Goal: Check status: Check status

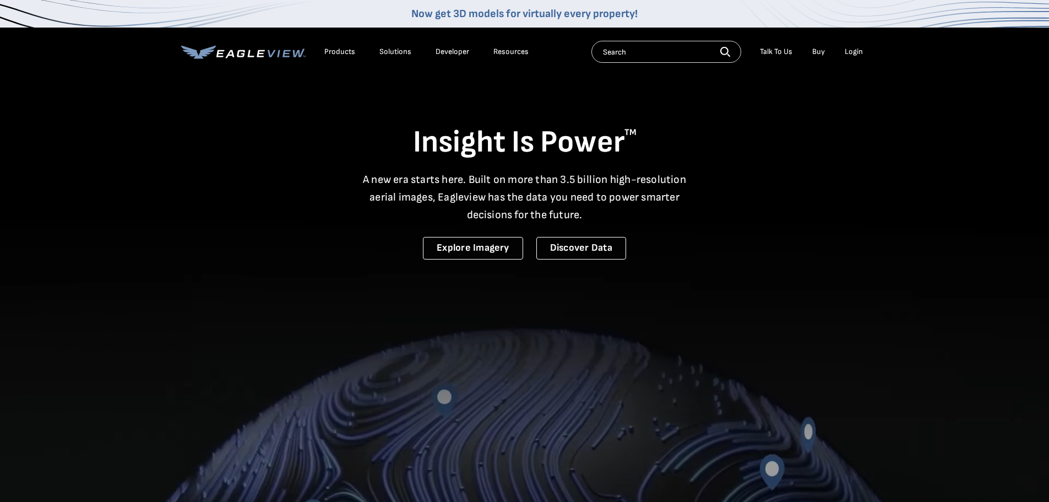
click at [846, 50] on div "Login" at bounding box center [854, 52] width 18 height 10
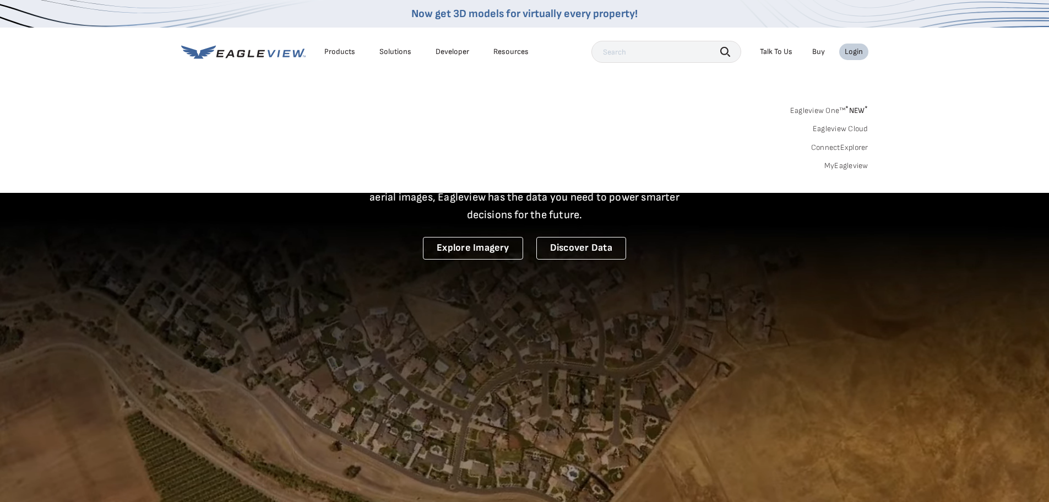
click at [851, 165] on link "MyEagleview" at bounding box center [846, 166] width 44 height 10
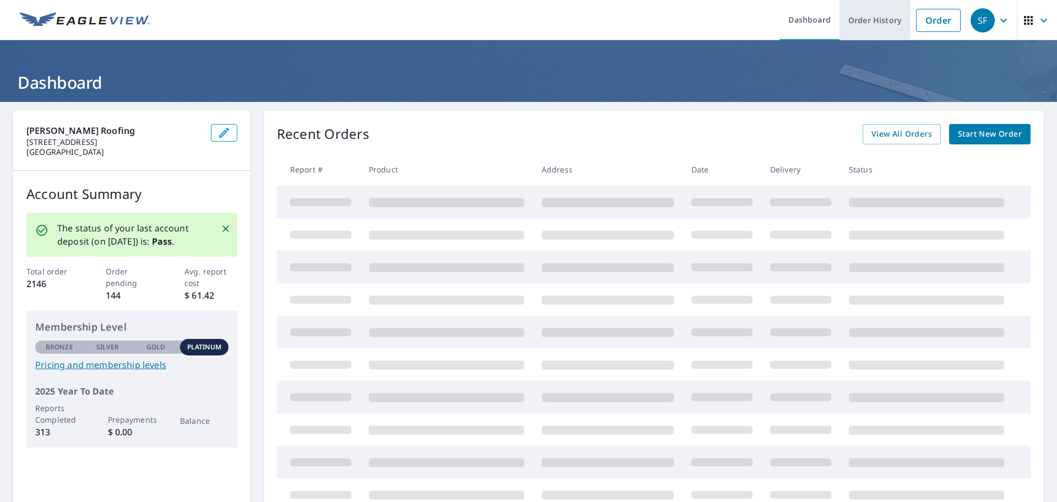
click at [873, 19] on link "Order History" at bounding box center [875, 20] width 71 height 40
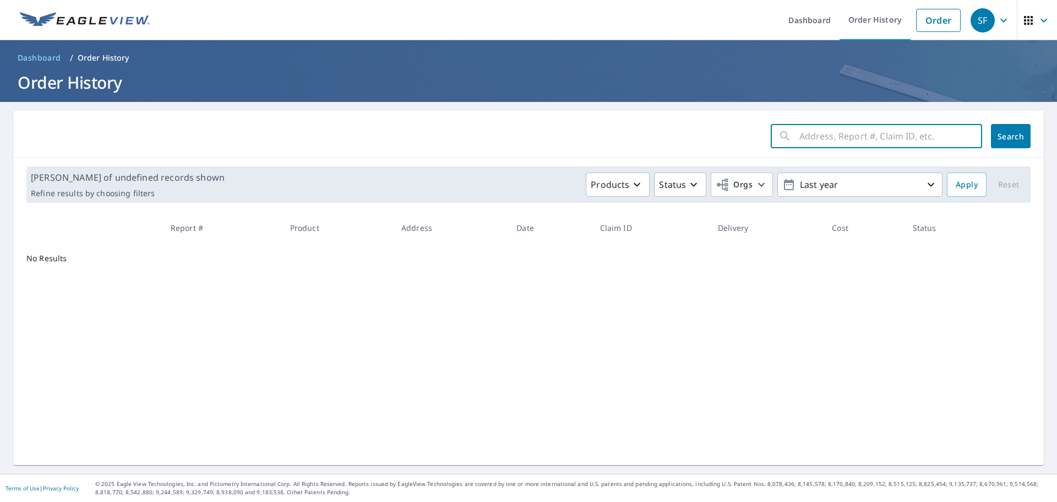
click at [842, 139] on input "text" at bounding box center [890, 136] width 183 height 31
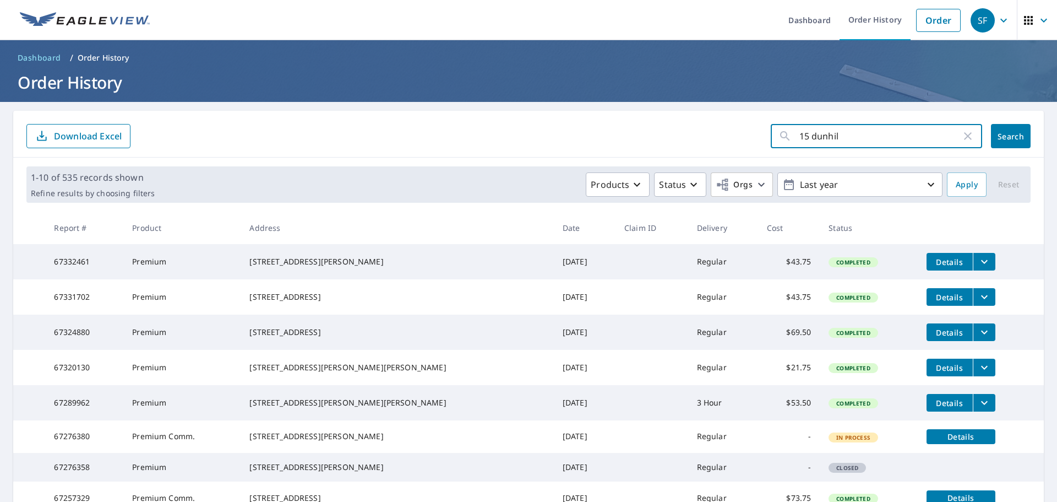
type input "15 dunhill"
click button "Search" at bounding box center [1011, 136] width 40 height 24
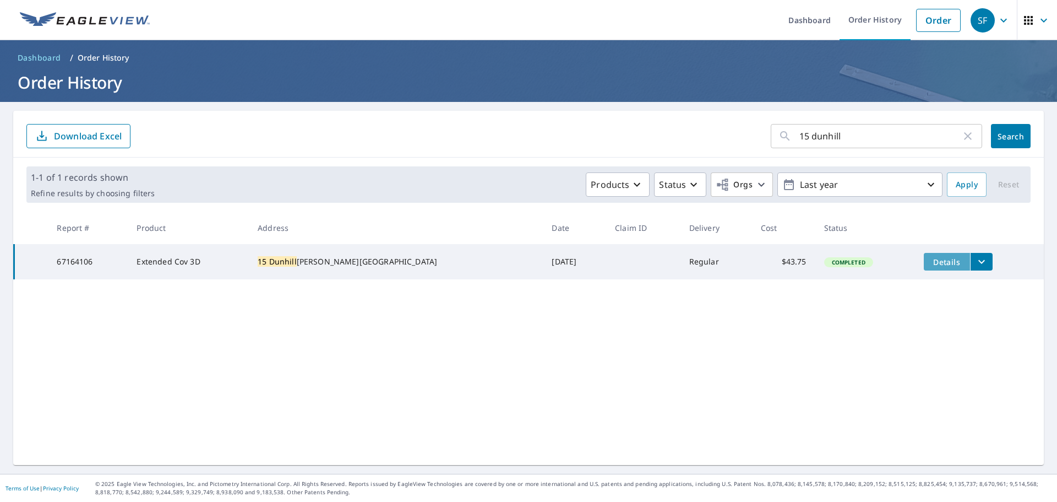
click at [940, 262] on button "Details" at bounding box center [947, 262] width 46 height 18
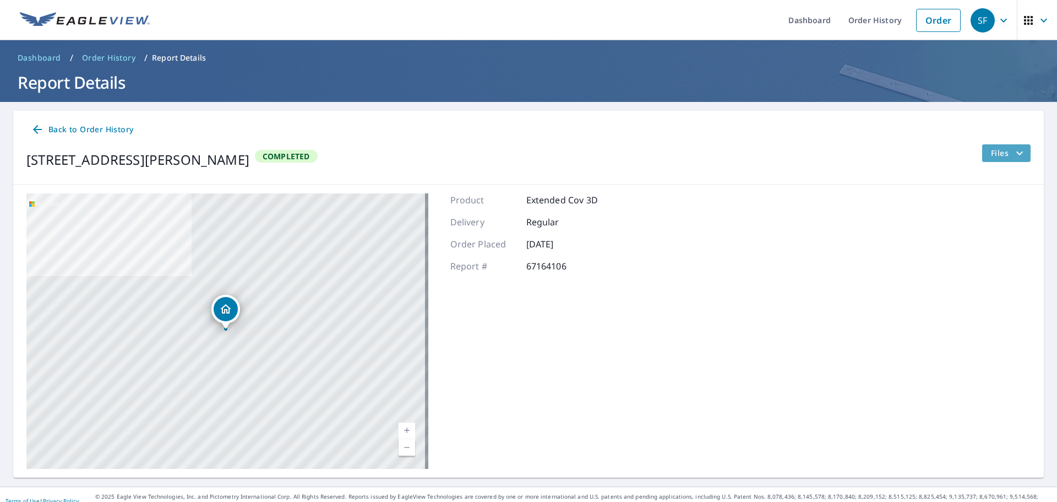
click at [1003, 157] on span "Files" at bounding box center [1008, 152] width 35 height 13
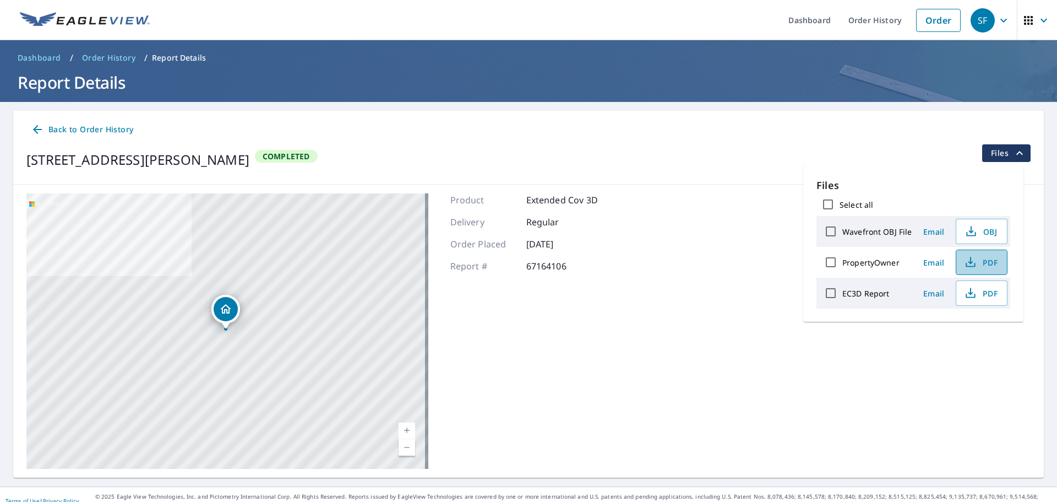
click at [988, 266] on span "PDF" at bounding box center [980, 261] width 35 height 13
